Goal: Find contact information: Obtain details needed to contact an individual or organization

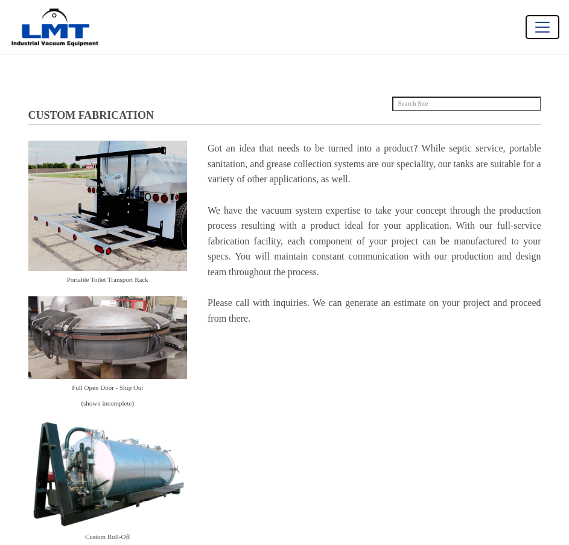
click at [532, 28] on button "Toggle navigation" at bounding box center [542, 27] width 34 height 24
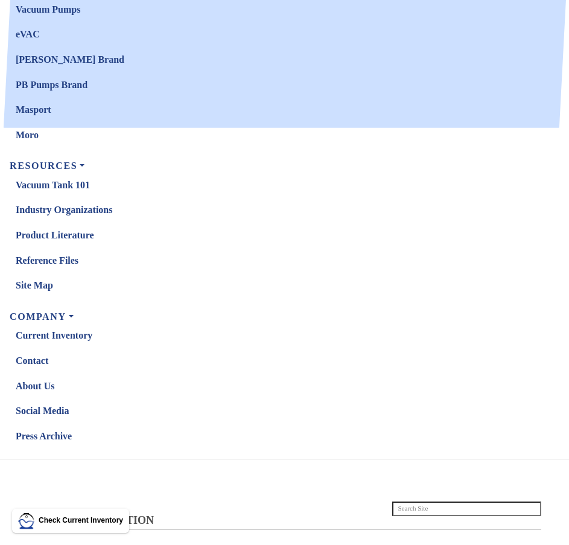
scroll to position [302, 0]
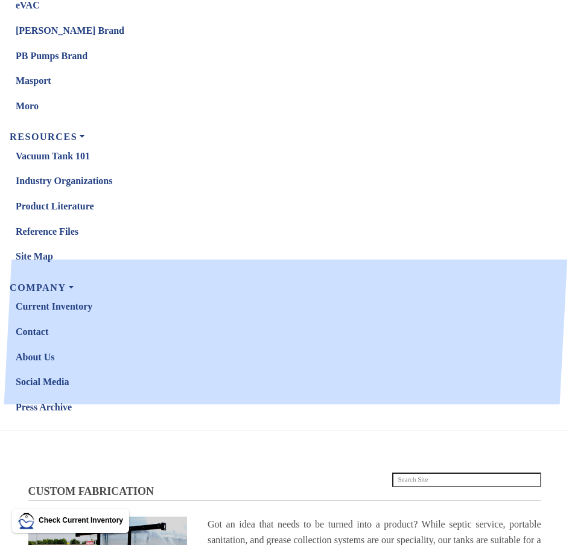
click at [42, 328] on link "Contact" at bounding box center [288, 331] width 544 height 25
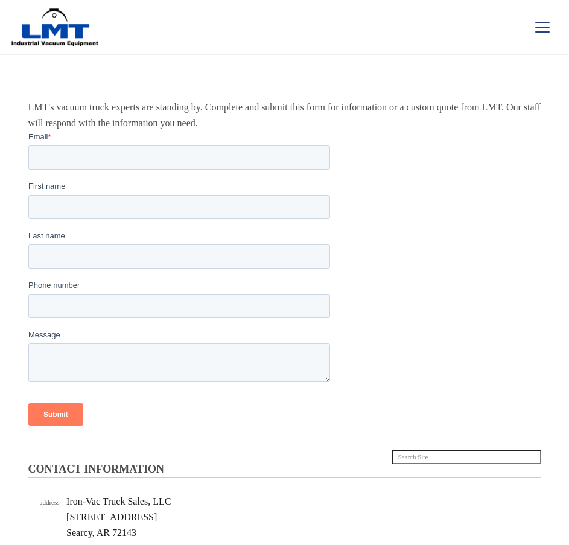
scroll to position [241, 0]
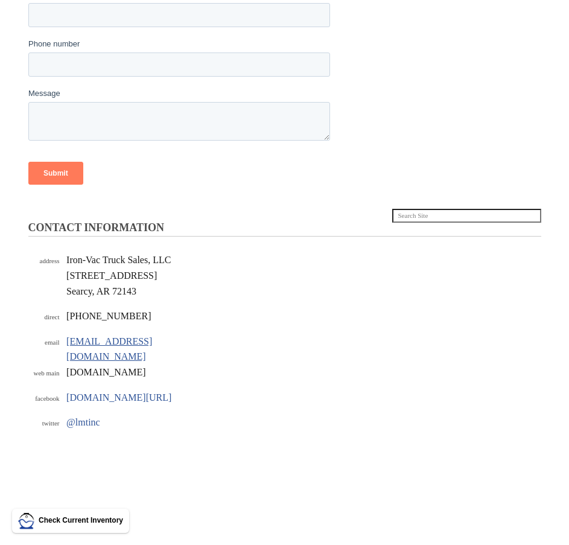
click at [90, 344] on link "[EMAIL_ADDRESS][DOMAIN_NAME]" at bounding box center [109, 349] width 86 height 26
